Goal: Task Accomplishment & Management: Manage account settings

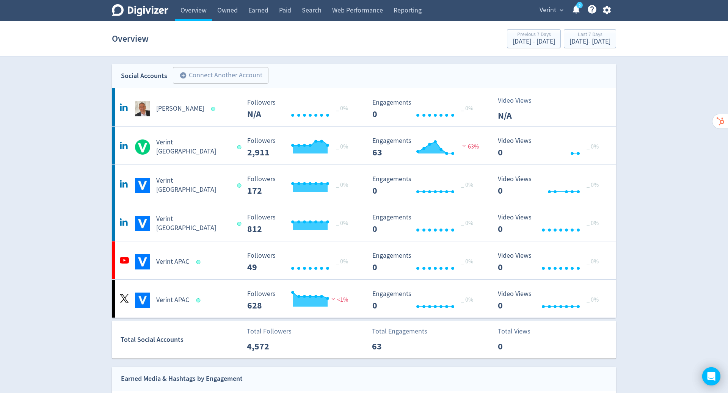
click at [560, 8] on span "expand_more" at bounding box center [561, 10] width 7 height 7
click at [542, 22] on link "Manage Brand Space" at bounding box center [532, 26] width 68 height 21
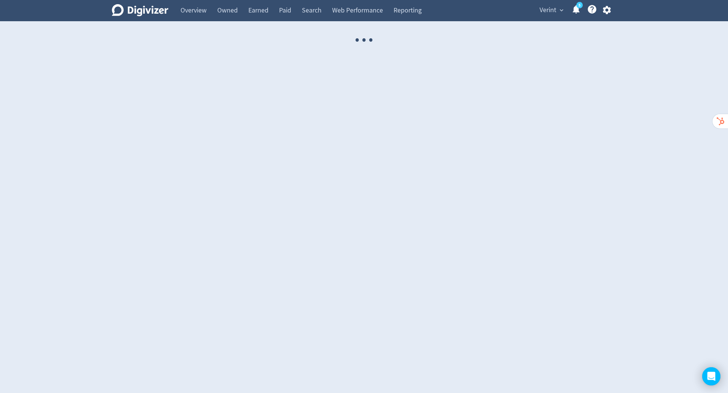
select select "USER"
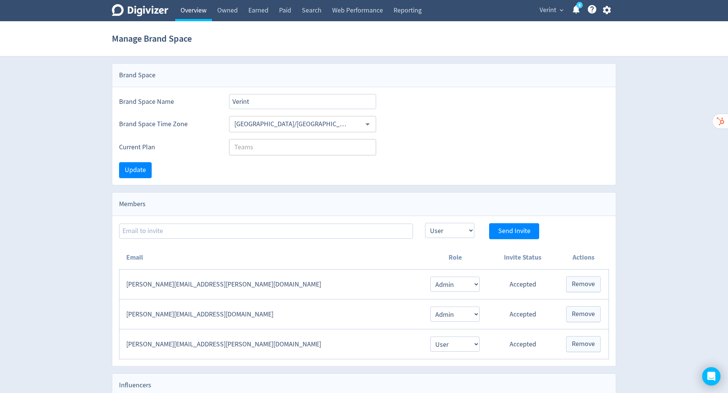
click at [197, 9] on link "Overview" at bounding box center [193, 10] width 37 height 21
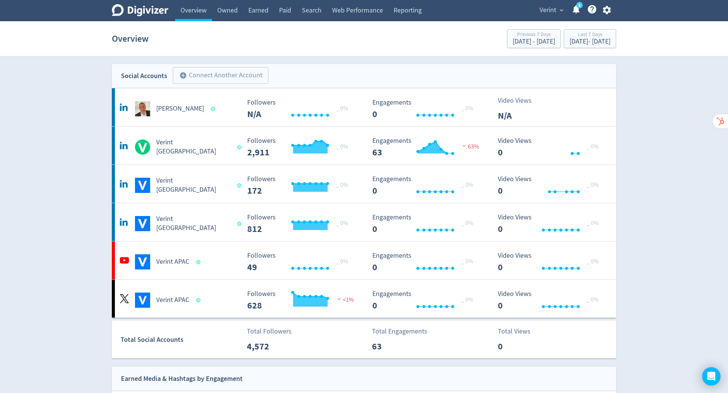
click at [606, 10] on icon "button" at bounding box center [607, 10] width 10 height 10
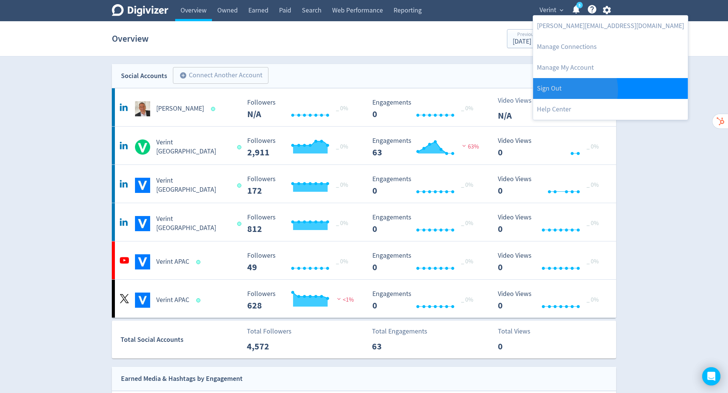
click at [568, 90] on link "Sign Out" at bounding box center [610, 88] width 155 height 21
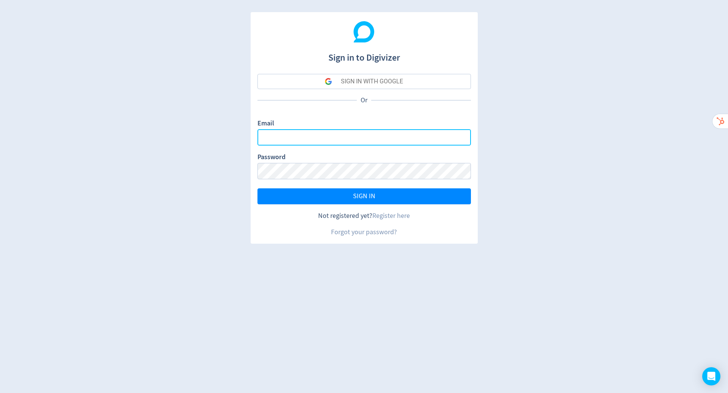
click at [406, 136] on input "Email" at bounding box center [363, 137] width 213 height 16
click at [436, 143] on input "Email" at bounding box center [363, 137] width 213 height 16
click at [0, 393] on com-1password-button at bounding box center [0, 393] width 0 height 0
type input "[PERSON_NAME][EMAIL_ADDRESS][PERSON_NAME][DOMAIN_NAME]"
